Goal: Task Accomplishment & Management: Complete application form

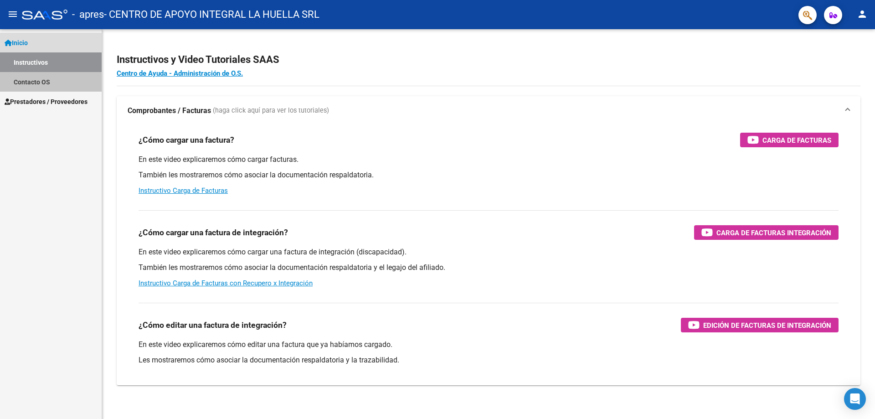
click at [45, 82] on link "Contacto OS" at bounding box center [51, 82] width 102 height 20
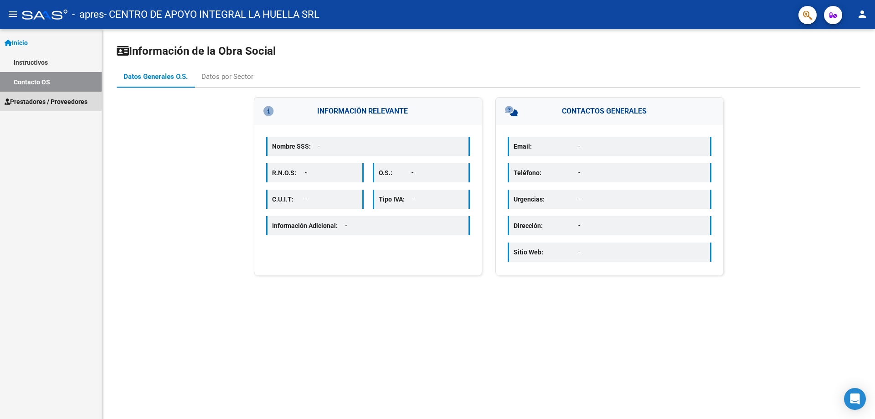
click at [56, 101] on span "Prestadores / Proveedores" at bounding box center [46, 102] width 83 height 10
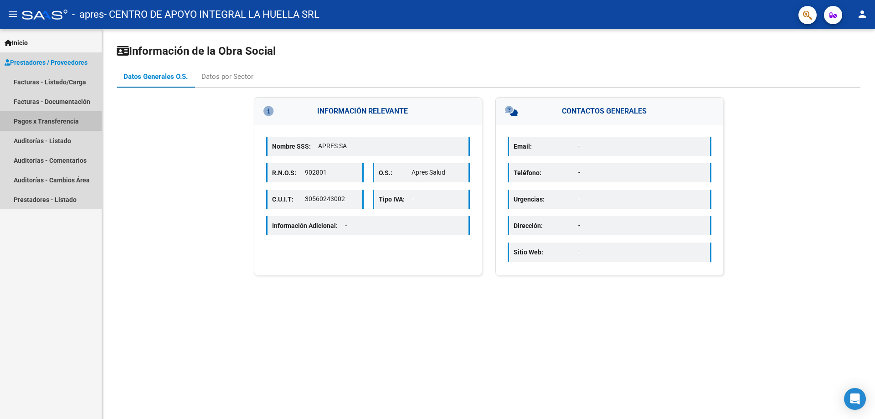
click at [59, 124] on link "Pagos x Transferencia" at bounding box center [51, 121] width 102 height 20
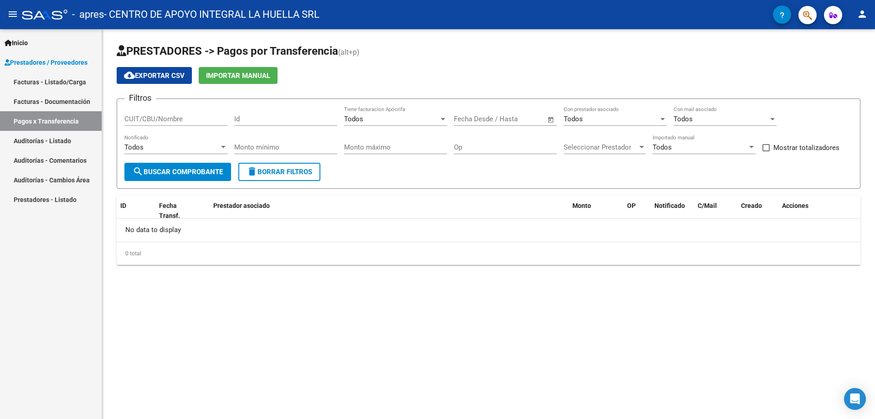
click at [63, 100] on link "Facturas - Documentación" at bounding box center [51, 102] width 102 height 20
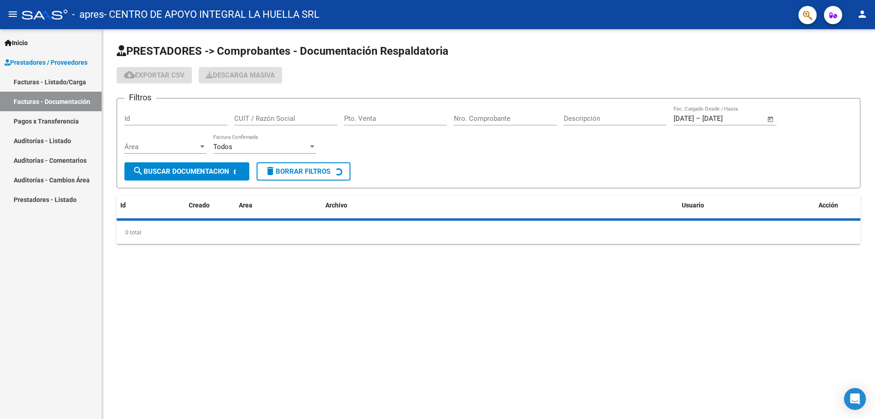
click at [64, 82] on link "Facturas - Listado/Carga" at bounding box center [51, 82] width 102 height 20
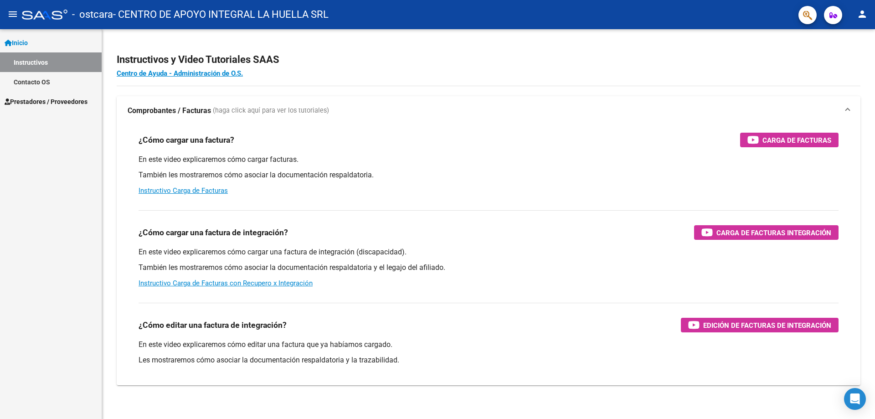
click at [53, 80] on link "Contacto OS" at bounding box center [51, 82] width 102 height 20
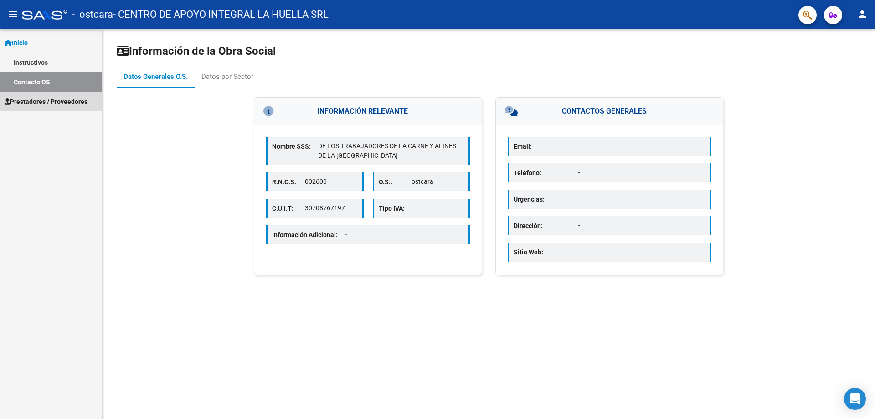
click at [42, 107] on link "Prestadores / Proveedores" at bounding box center [51, 102] width 102 height 20
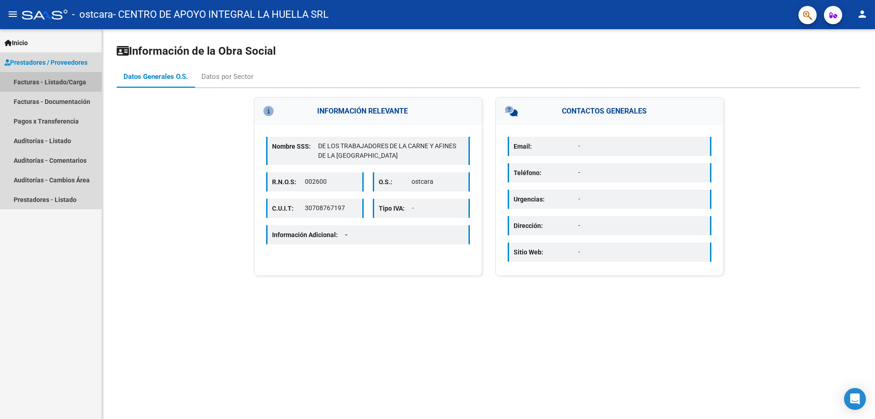
click at [45, 82] on link "Facturas - Listado/Carga" at bounding box center [51, 82] width 102 height 20
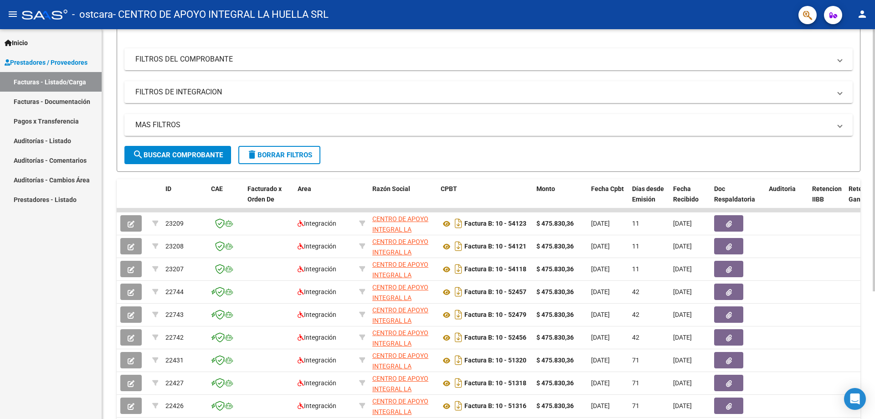
scroll to position [137, 0]
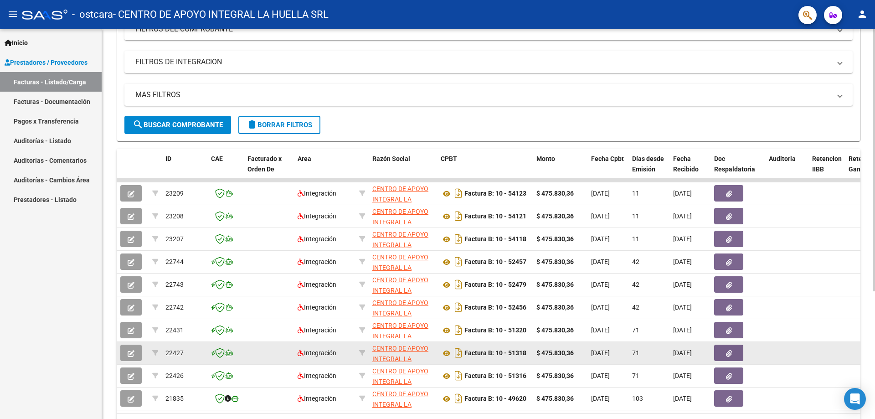
click at [733, 349] on button "button" at bounding box center [728, 352] width 29 height 16
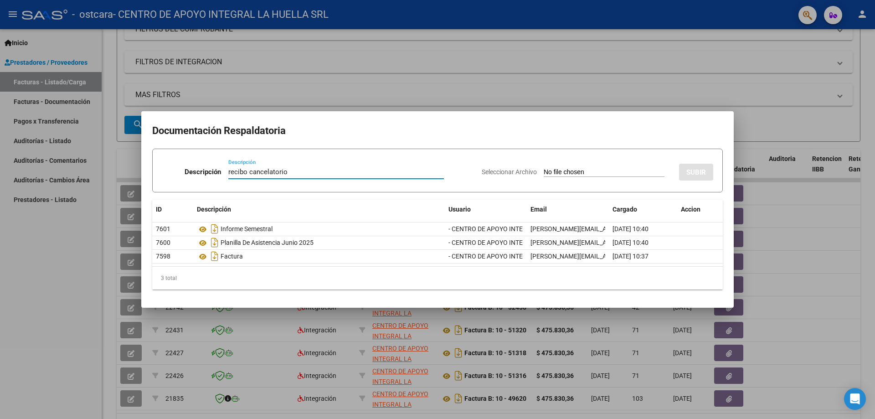
type input "recibo cancelatorio"
click at [498, 168] on span "Seleccionar Archivo" at bounding box center [509, 171] width 55 height 7
click at [544, 168] on input "Seleccionar Archivo" at bounding box center [604, 172] width 121 height 9
type input "C:\fakepath\RC 20844 OP 0001-00037053 OSTCARA.pdf"
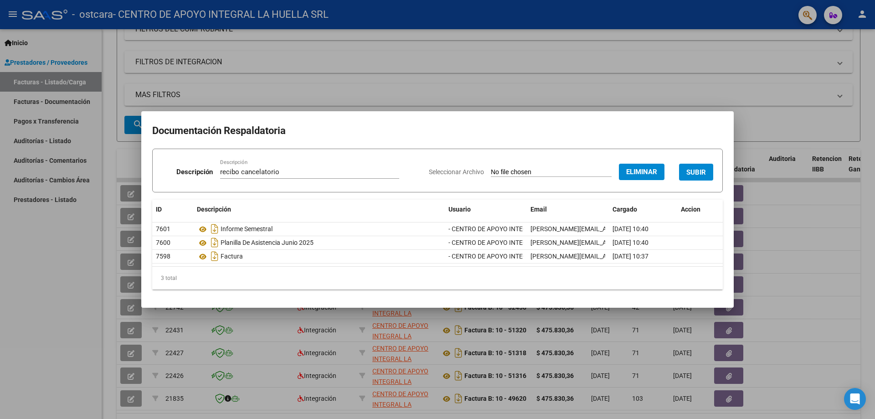
click at [697, 170] on span "SUBIR" at bounding box center [696, 172] width 20 height 8
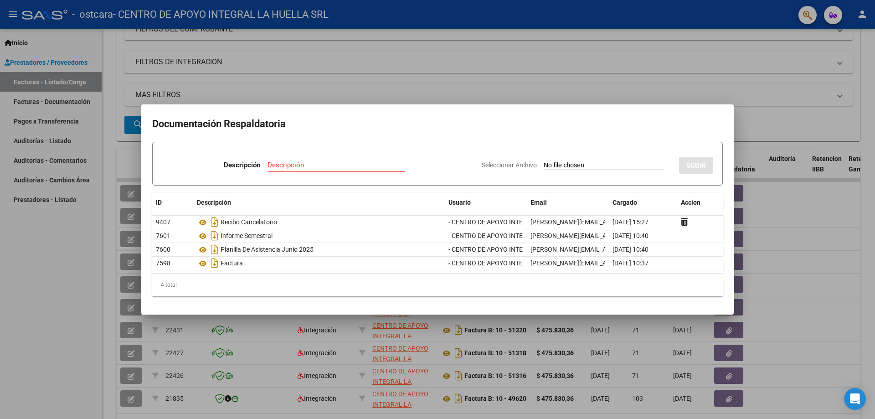
click at [575, 87] on div at bounding box center [437, 209] width 875 height 419
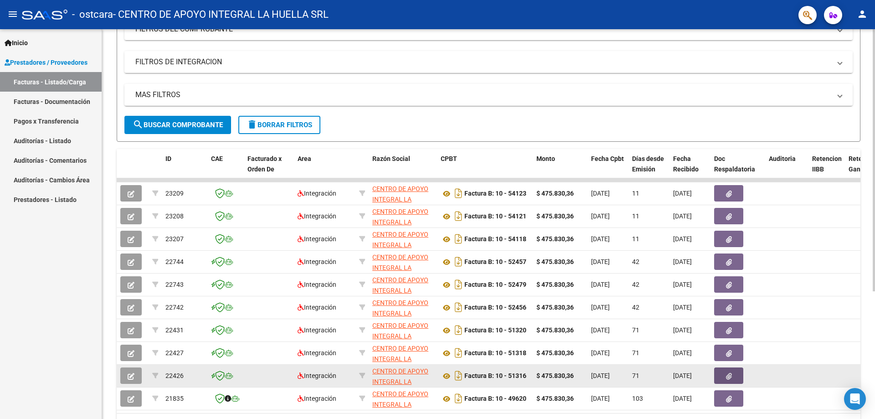
click at [727, 374] on icon "button" at bounding box center [729, 376] width 6 height 7
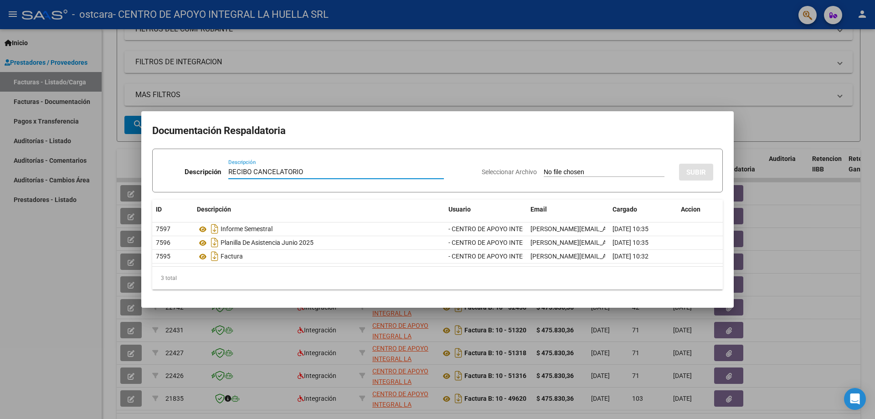
type input "RECIBO CANCELATORIO"
click at [510, 172] on span "Seleccionar Archivo" at bounding box center [509, 171] width 55 height 7
click at [544, 172] on input "Seleccionar Archivo" at bounding box center [604, 172] width 121 height 9
type input "C:\fakepath\RC 20844 OP 0001-00037053 OSTCARA.pdf"
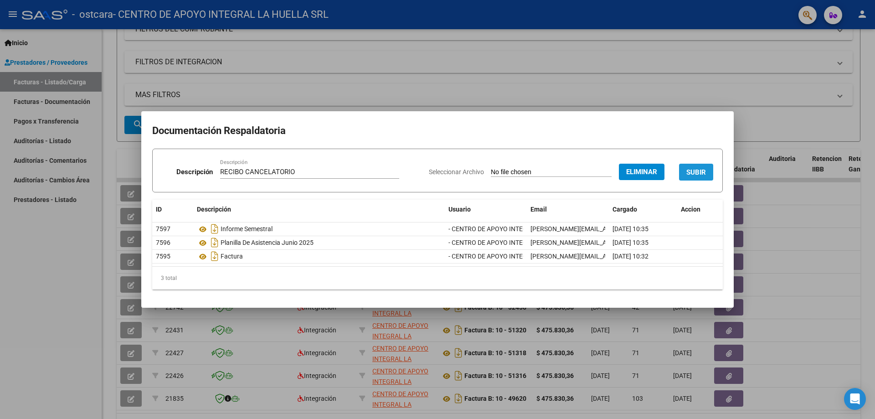
click at [692, 172] on span "SUBIR" at bounding box center [696, 172] width 20 height 8
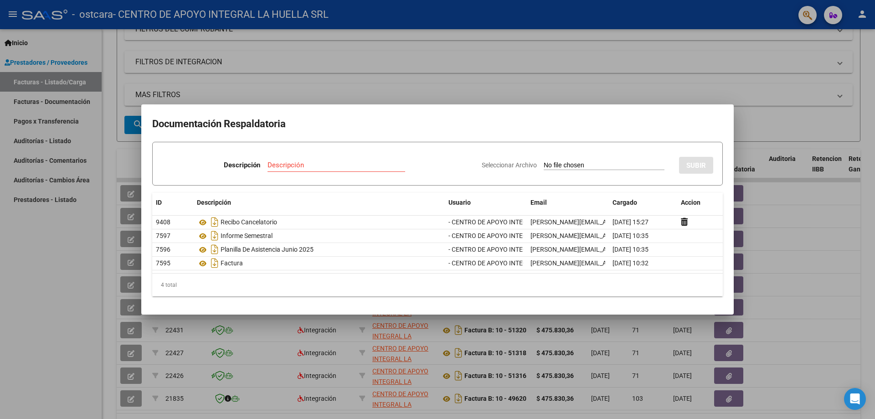
click at [805, 82] on div at bounding box center [437, 209] width 875 height 419
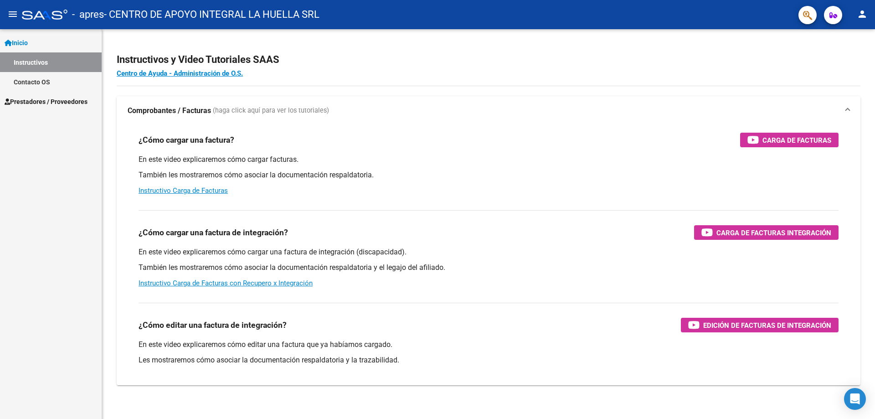
click at [62, 77] on link "Contacto OS" at bounding box center [51, 82] width 102 height 20
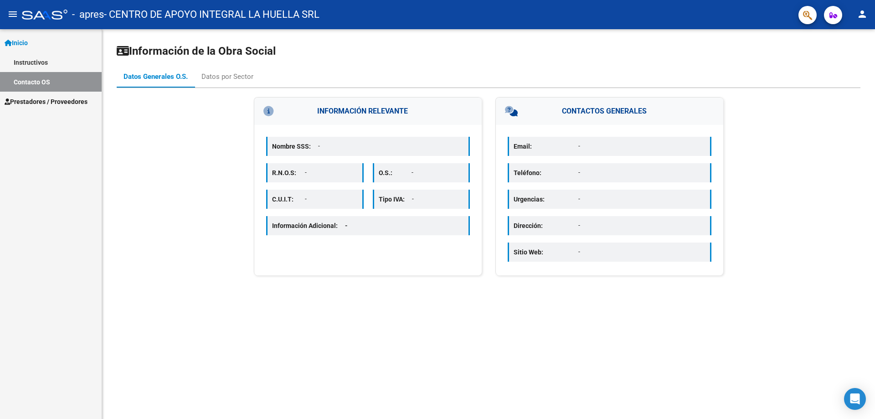
click at [62, 63] on link "Instructivos" at bounding box center [51, 62] width 102 height 20
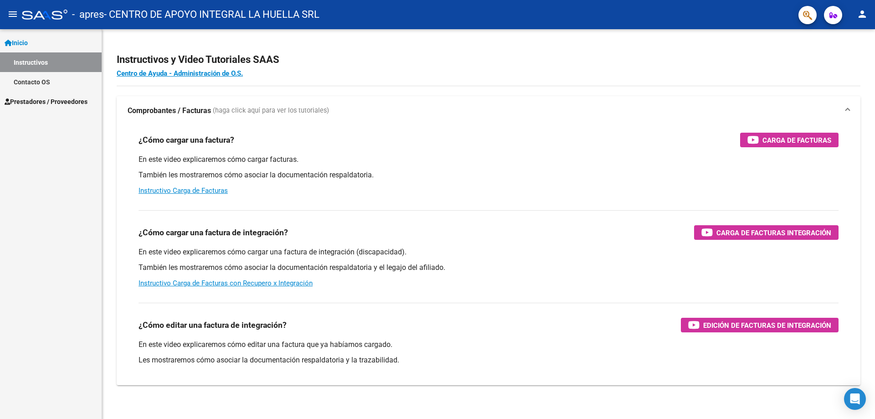
click at [56, 102] on span "Prestadores / Proveedores" at bounding box center [46, 102] width 83 height 10
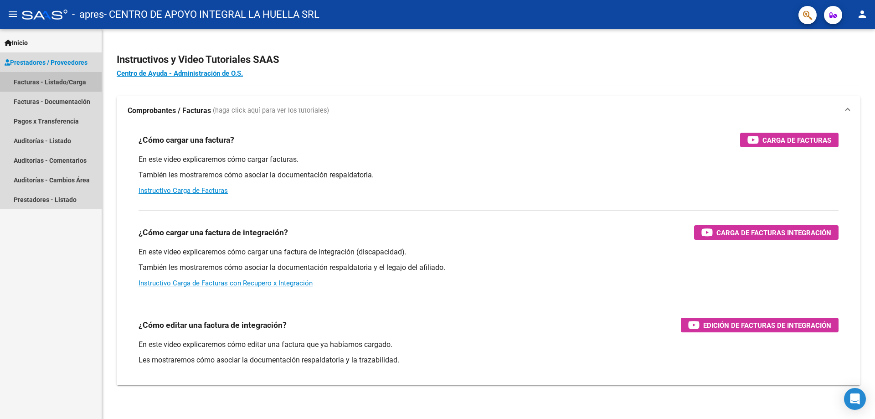
click at [59, 78] on link "Facturas - Listado/Carga" at bounding box center [51, 82] width 102 height 20
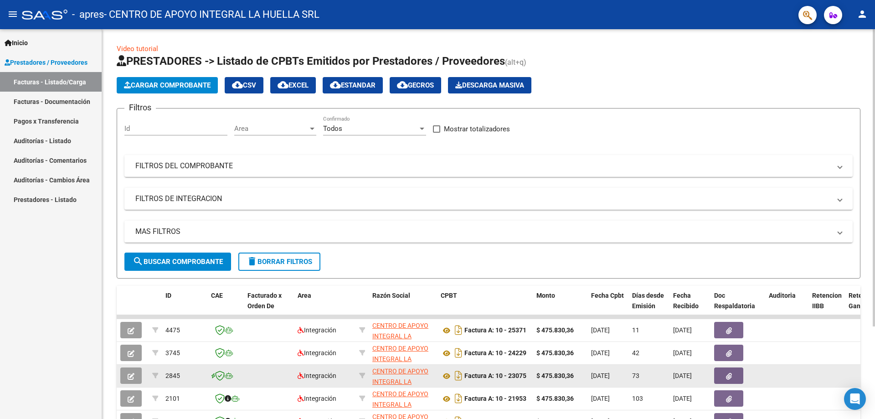
click at [731, 375] on icon "button" at bounding box center [729, 376] width 6 height 7
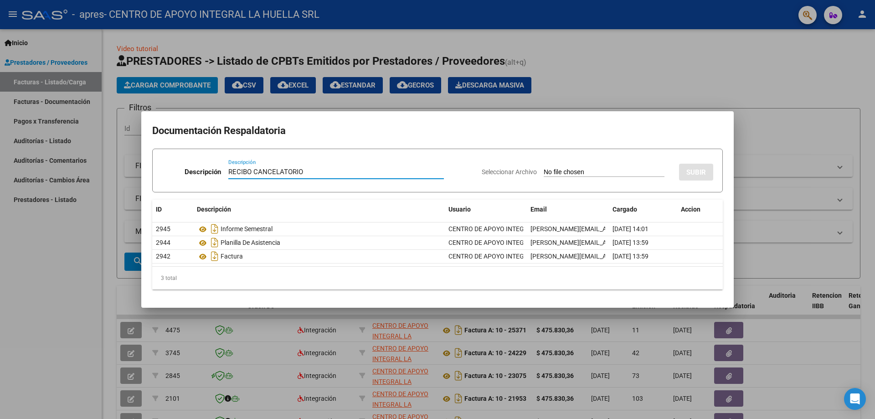
type input "RECIBO CANCELATORIO"
click at [544, 170] on input "Seleccionar Archivo" at bounding box center [604, 172] width 121 height 9
type input "C:\fakepath\RC 20881 OP 346121 APRES.pdf"
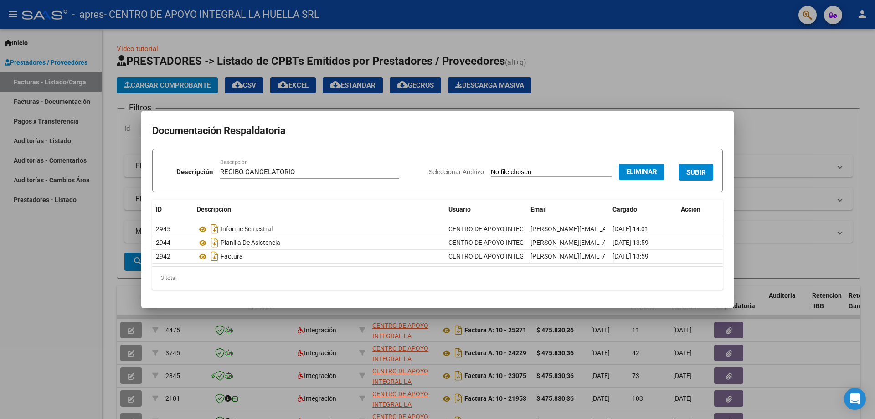
click at [697, 172] on span "SUBIR" at bounding box center [696, 172] width 20 height 8
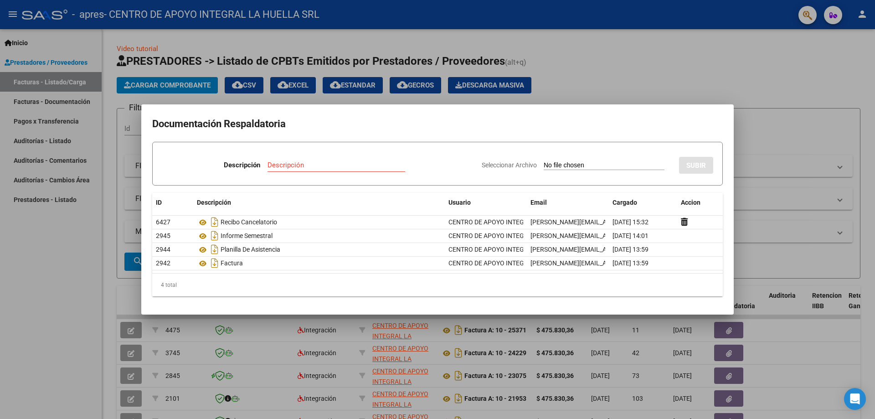
click at [674, 76] on div at bounding box center [437, 209] width 875 height 419
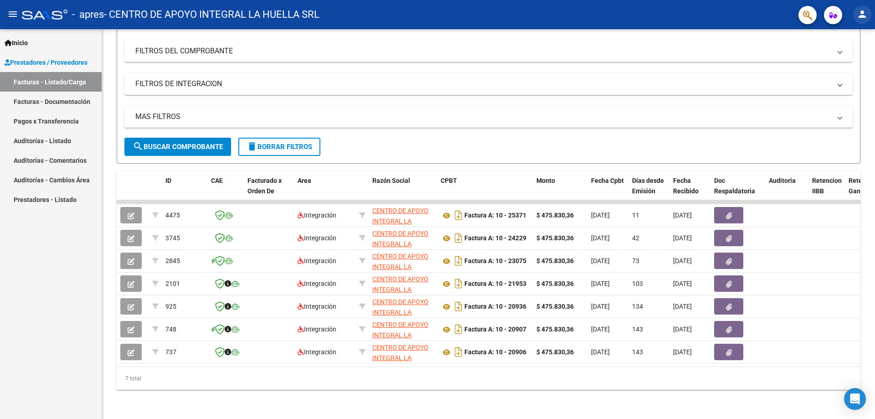
click at [858, 14] on mat-icon "person" at bounding box center [862, 14] width 11 height 11
click at [847, 60] on button "exit_to_app Salir" at bounding box center [844, 60] width 56 height 22
